Goal: Information Seeking & Learning: Learn about a topic

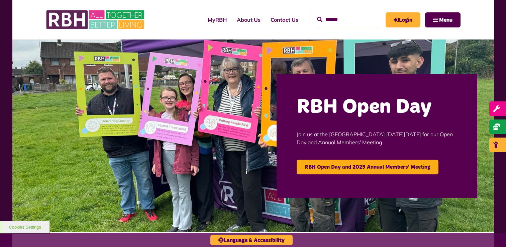
click at [326, 1] on div "MyRBH About Us Contact Us Menu" at bounding box center [253, 19] width 415 height 39
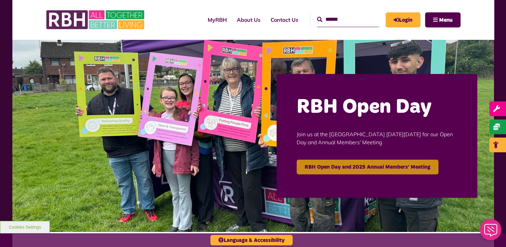
click at [362, 169] on link "RBH Open Day and 2025 Annual Members' Meeting" at bounding box center [368, 167] width 142 height 15
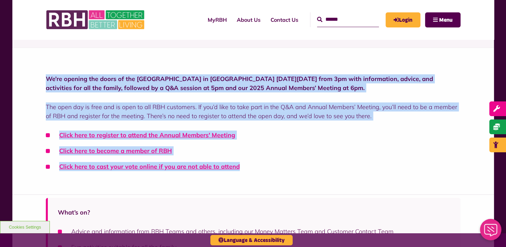
drag, startPoint x: 245, startPoint y: 170, endPoint x: 46, endPoint y: 77, distance: 219.9
click at [46, 77] on div "We’re opening the doors of the [GEOGRAPHIC_DATA] in [GEOGRAPHIC_DATA] [DATE][DA…" at bounding box center [253, 122] width 415 height 97
copy div "We’re opening the doors of the [GEOGRAPHIC_DATA] in [GEOGRAPHIC_DATA] [DATE][DA…"
